Goal: Find contact information: Find contact information

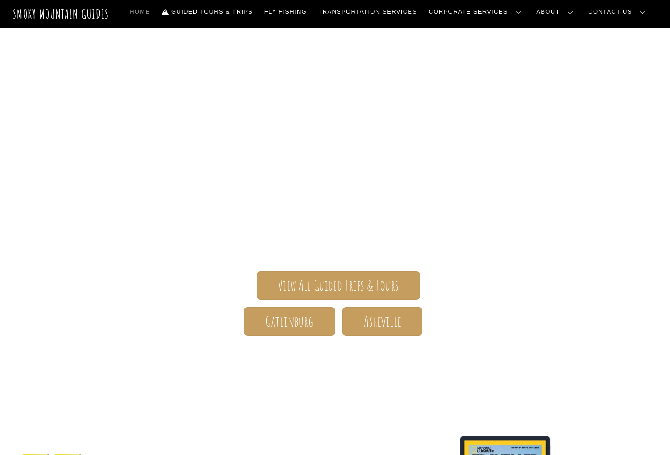
scroll to position [16, 0]
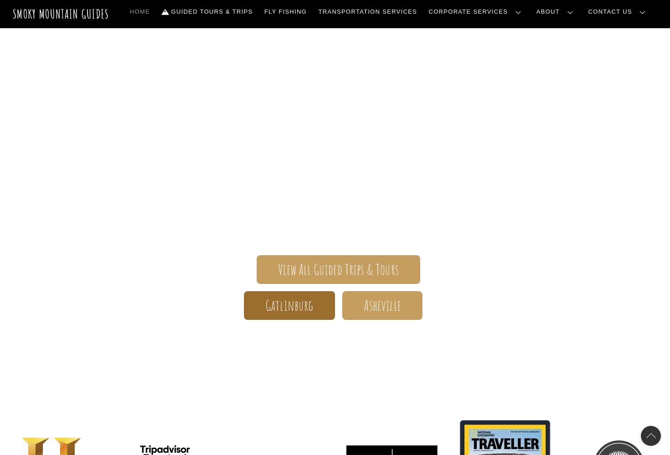
click at [286, 305] on span "Gatlinburg" at bounding box center [289, 306] width 48 height 10
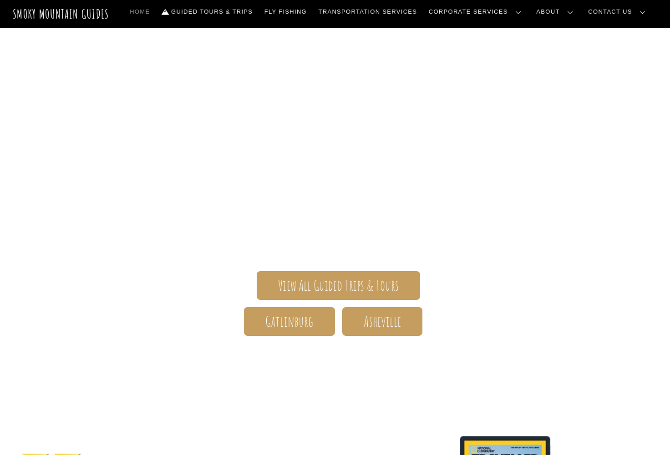
click at [0, 0] on link "Contact Us" at bounding box center [0, 0] width 0 height 0
click at [293, 324] on span "Gatlinburg" at bounding box center [289, 322] width 48 height 10
click at [290, 318] on span "Gatlinburg" at bounding box center [289, 322] width 48 height 10
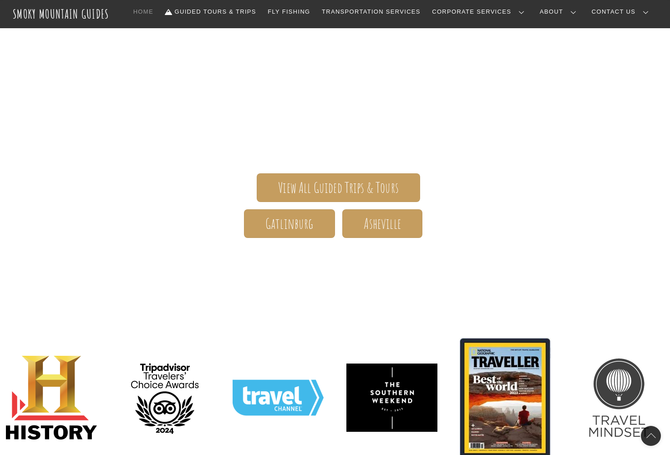
scroll to position [100, 0]
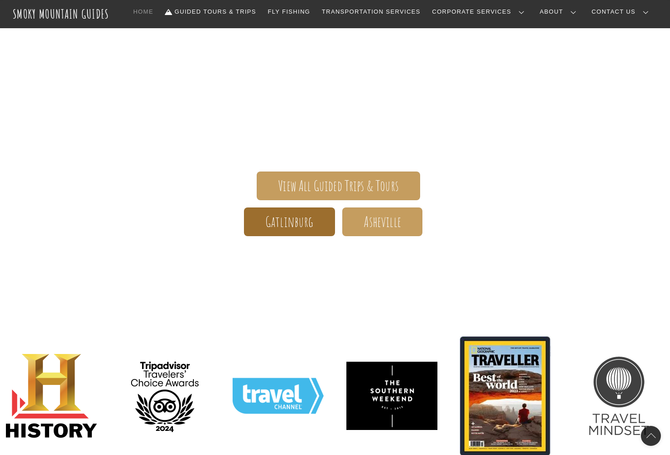
click at [286, 217] on span "Gatlinburg" at bounding box center [289, 222] width 48 height 10
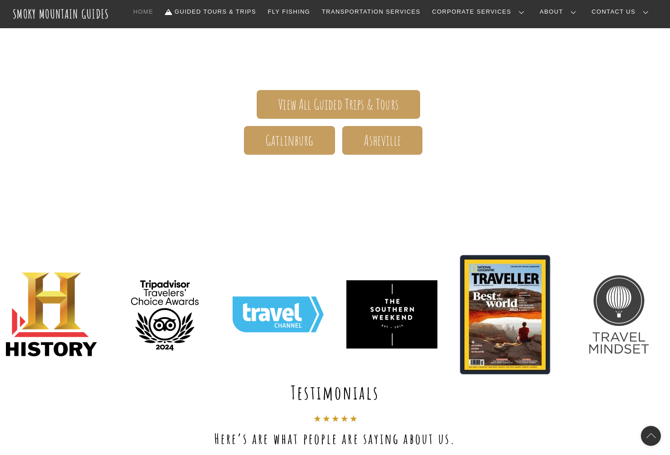
scroll to position [79, 0]
